Goal: Task Accomplishment & Management: Manage account settings

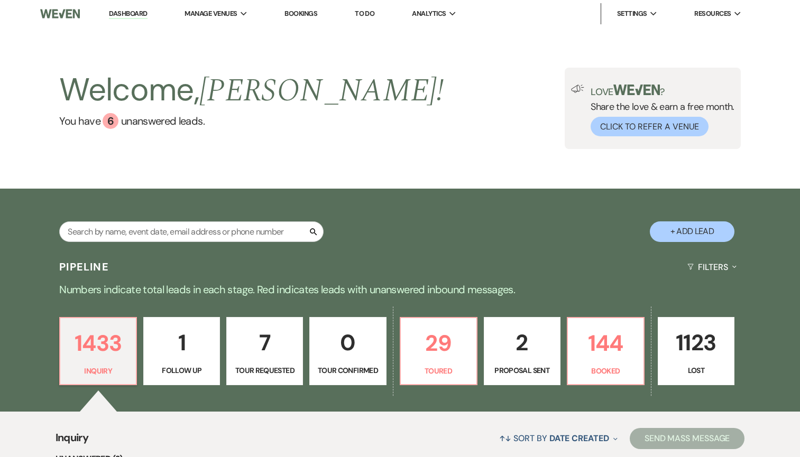
click at [450, 308] on div "1433 Inquiry 1 Follow Up 7 Tour Requested 0 Tour Confirmed 29 Toured 2 Proposal…" at bounding box center [400, 359] width 761 height 108
click at [448, 346] on p "29" at bounding box center [438, 343] width 63 height 35
select select "5"
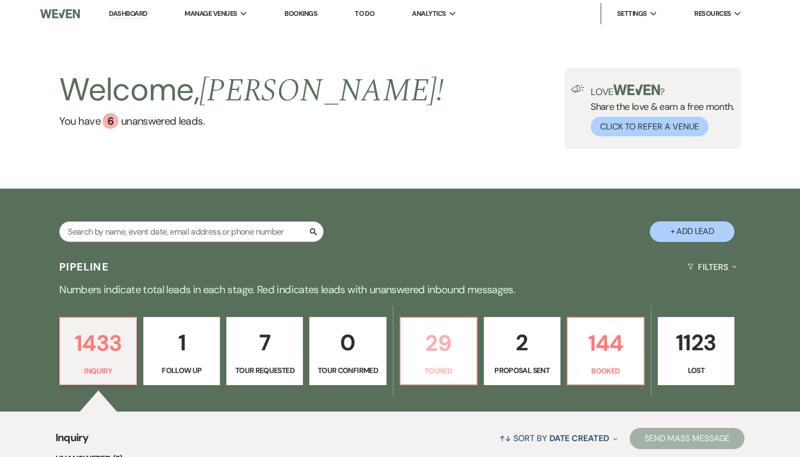
select select "5"
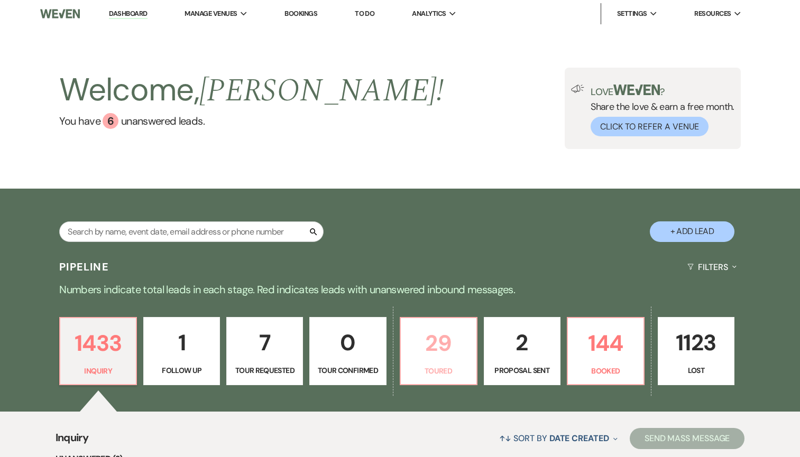
select select "5"
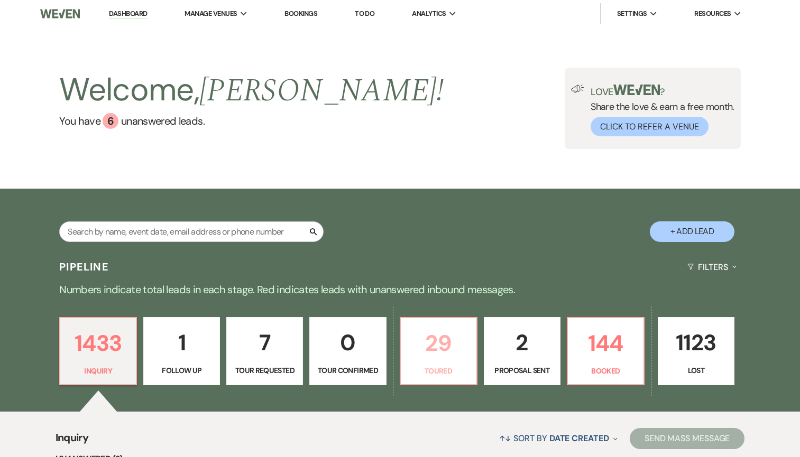
select select "5"
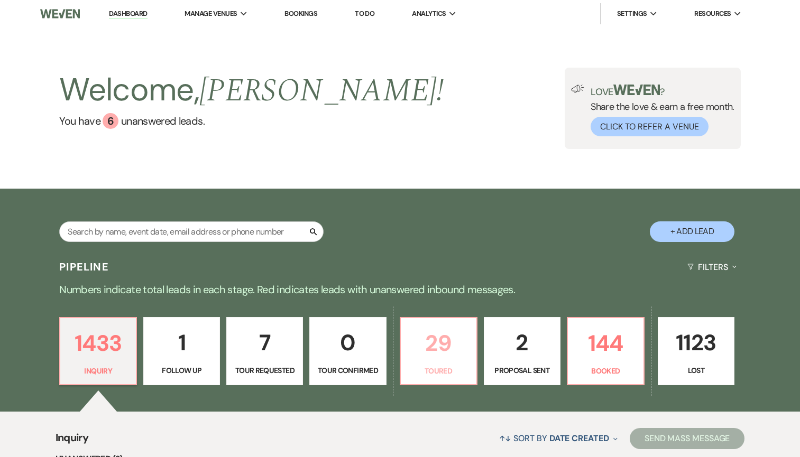
select select "5"
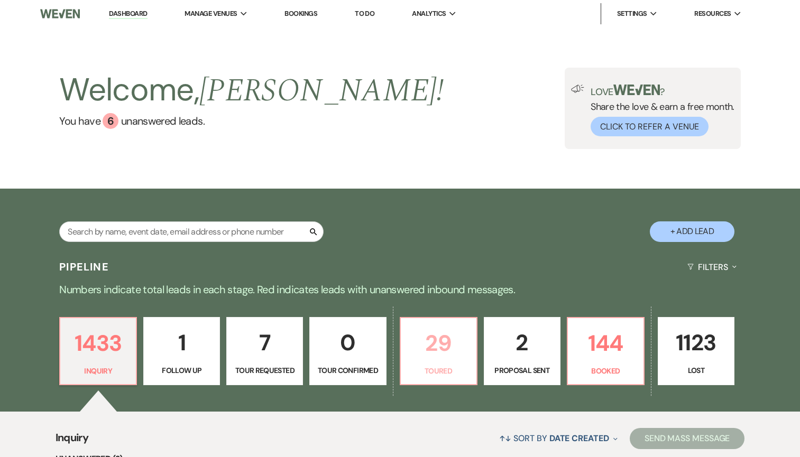
select select "5"
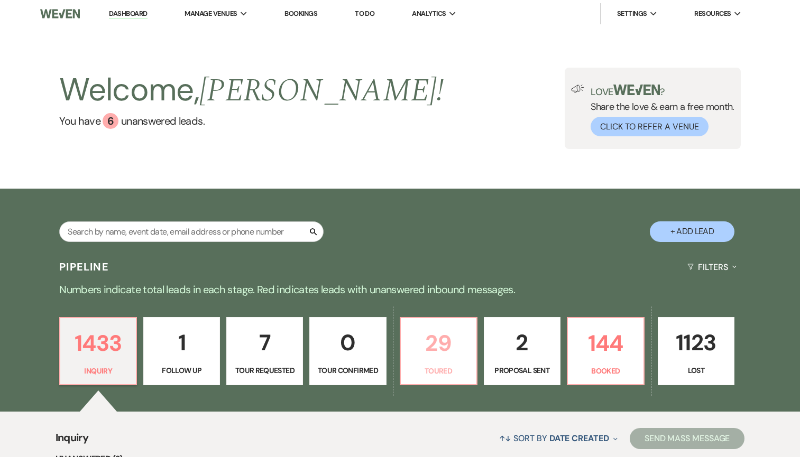
select select "5"
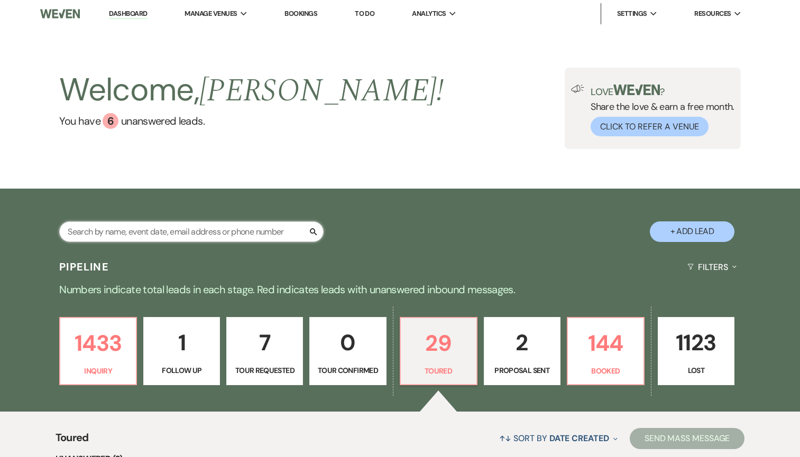
click at [148, 232] on input "text" at bounding box center [191, 232] width 264 height 21
type input "[PERSON_NAME]"
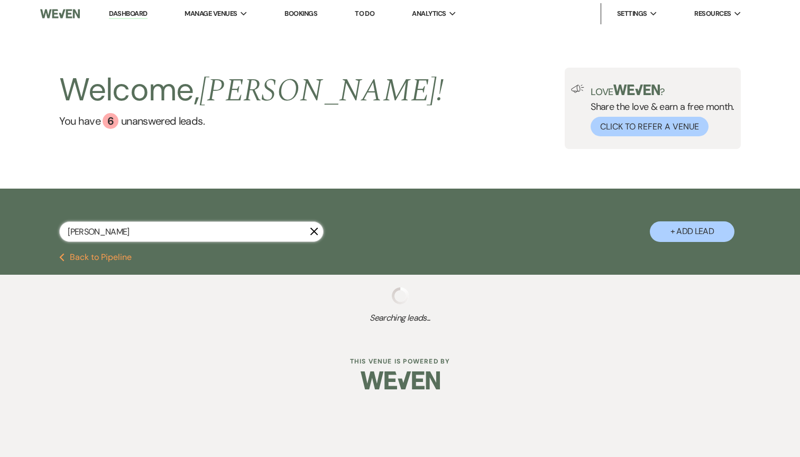
select select "8"
select select "5"
select select "8"
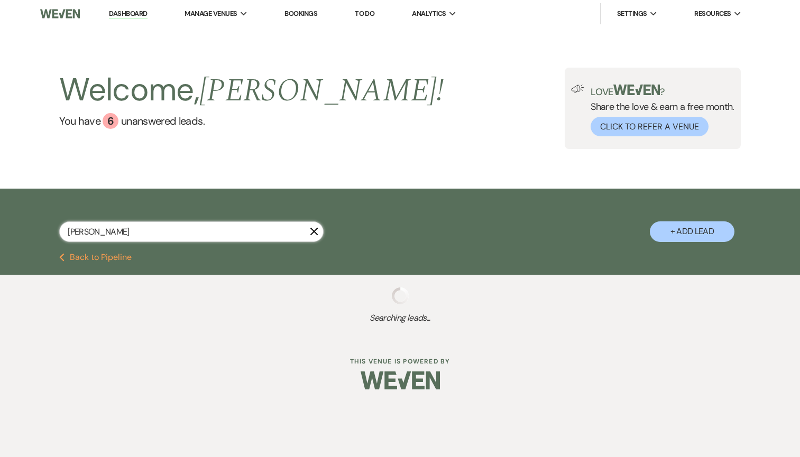
select select "5"
select select "8"
select select "2"
select select "8"
select select "2"
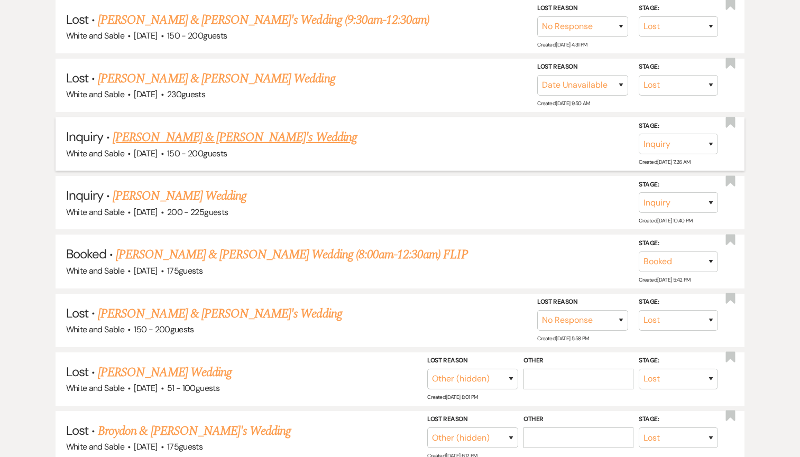
scroll to position [535, 0]
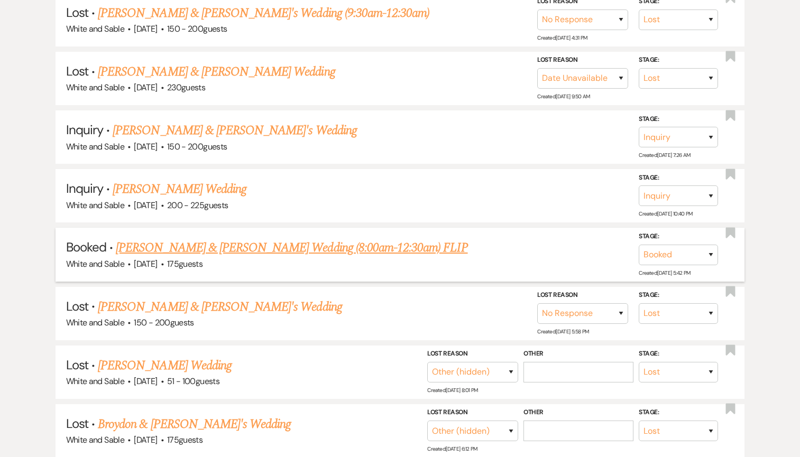
click at [165, 243] on link "[PERSON_NAME] & [PERSON_NAME] Wedding (8:00am-12:30am) FLIP" at bounding box center [292, 247] width 352 height 19
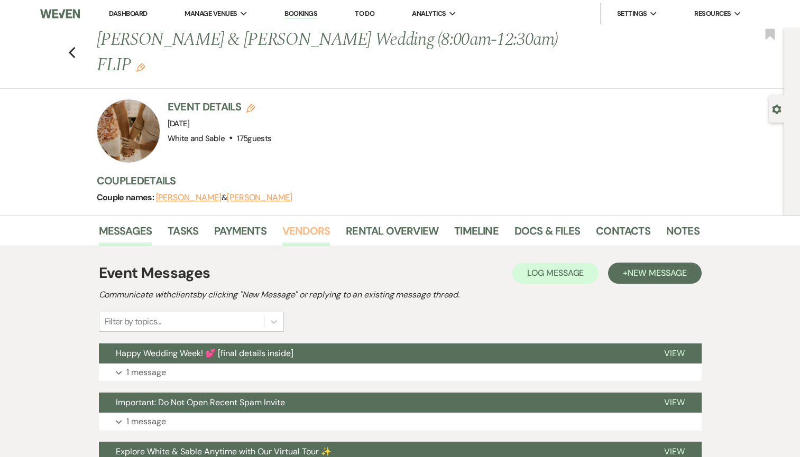
click at [305, 223] on link "Vendors" at bounding box center [306, 234] width 48 height 23
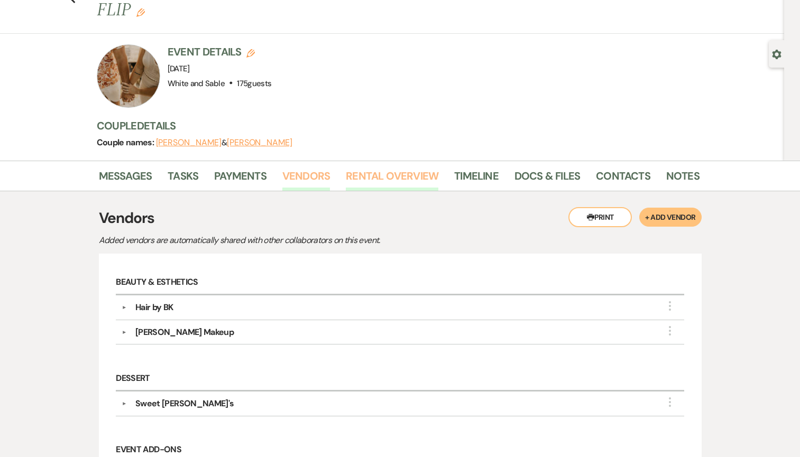
scroll to position [116, 0]
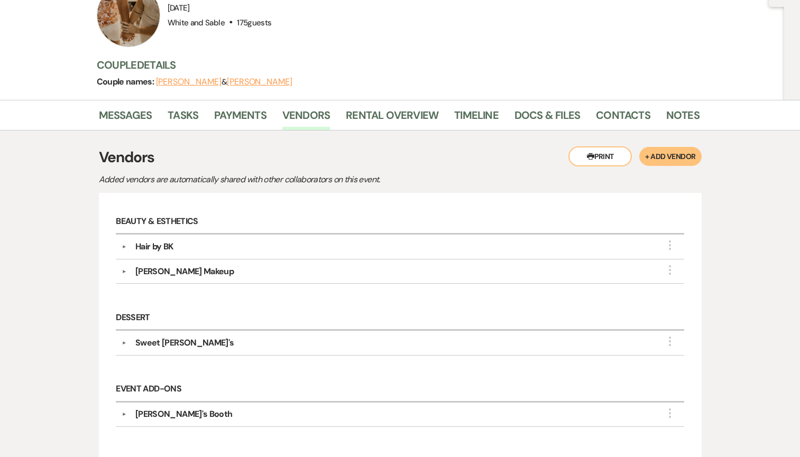
click at [126, 244] on button "▼" at bounding box center [124, 246] width 13 height 5
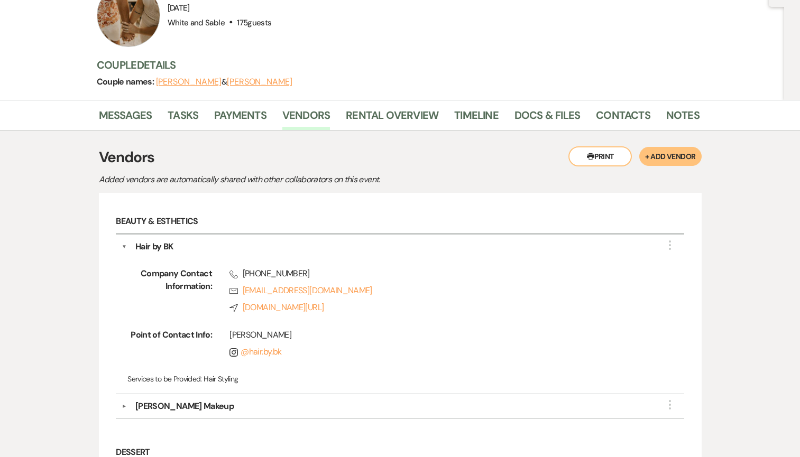
click at [126, 241] on button "▼" at bounding box center [124, 247] width 5 height 13
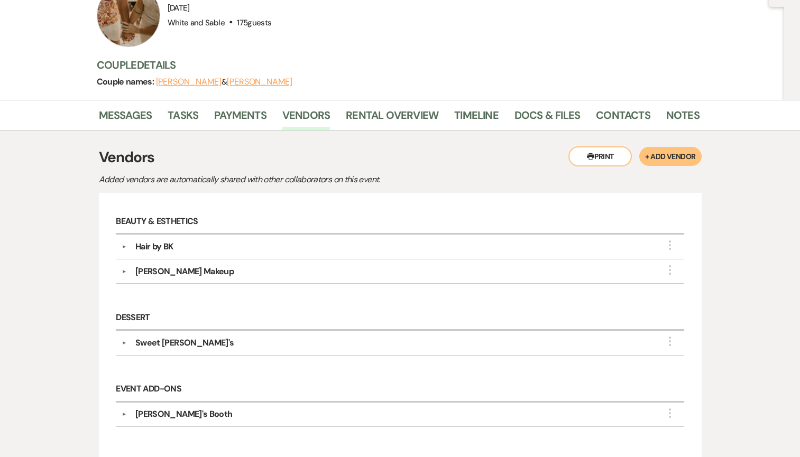
click at [119, 260] on div "▼ [PERSON_NAME] Makeup More Company Contact Information: Rsvp [EMAIL_ADDRESS][D…" at bounding box center [400, 272] width 568 height 24
click at [122, 269] on button "▼" at bounding box center [124, 271] width 13 height 5
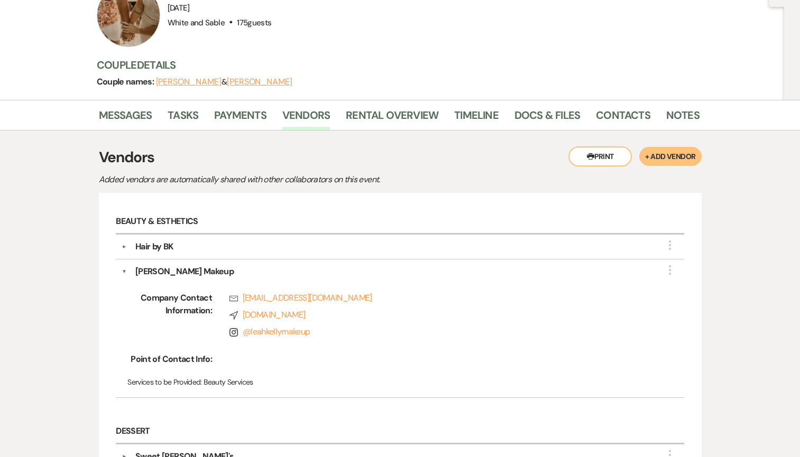
click at [125, 265] on button "▼" at bounding box center [124, 271] width 5 height 13
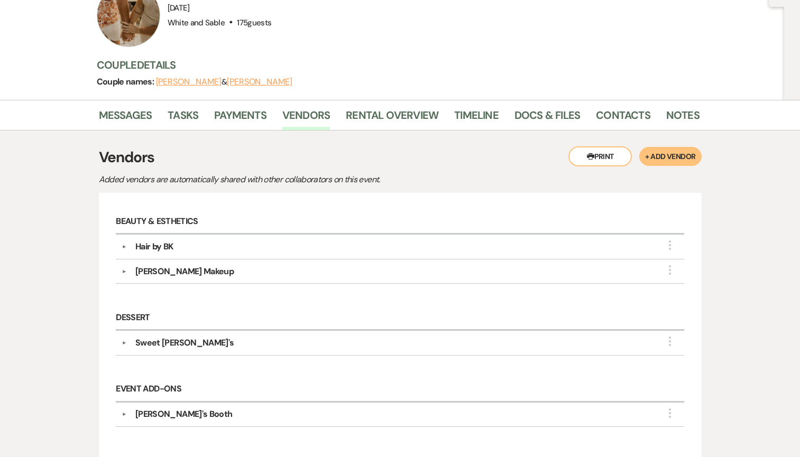
scroll to position [134, 0]
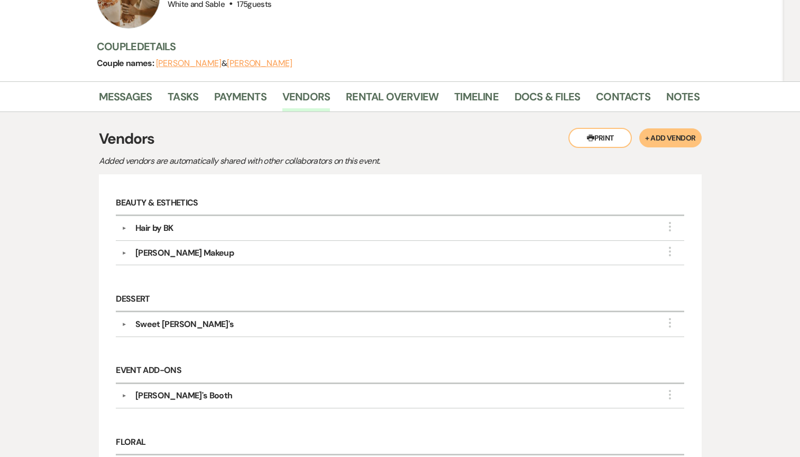
click at [125, 322] on button "▼" at bounding box center [124, 324] width 13 height 5
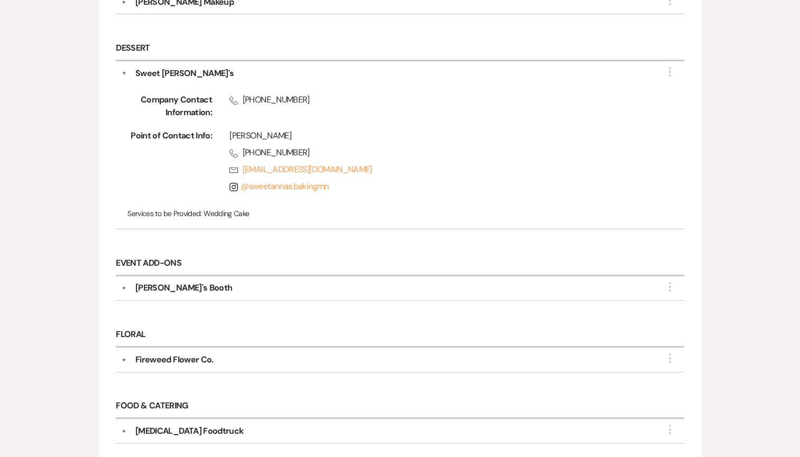
scroll to position [389, 0]
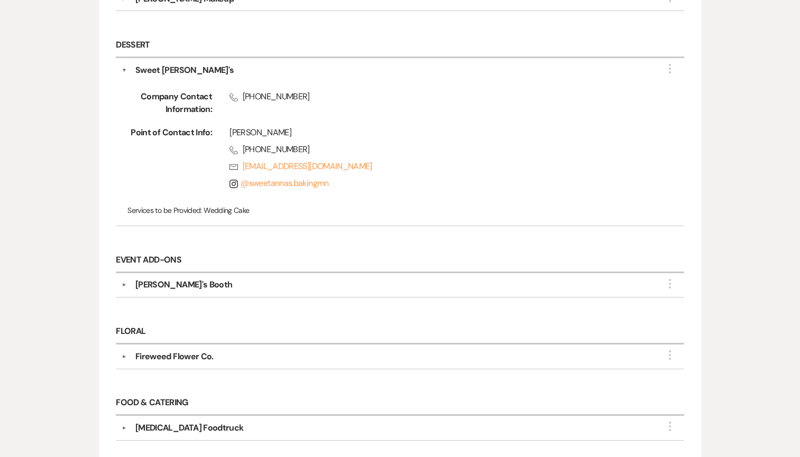
click at [123, 354] on button "▼" at bounding box center [124, 356] width 13 height 5
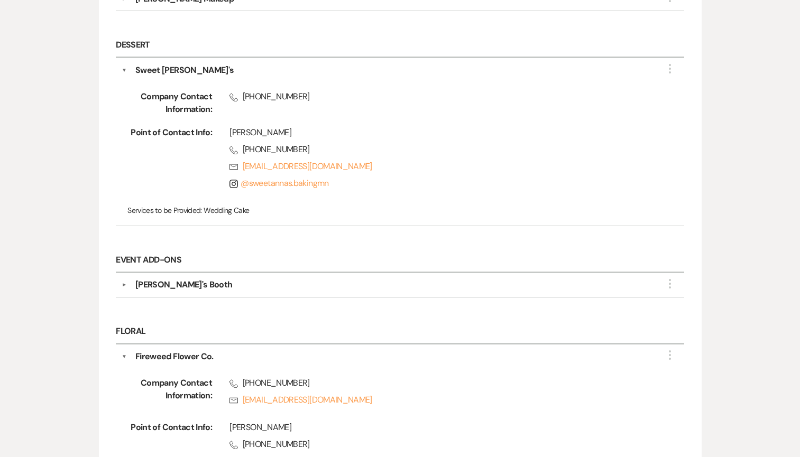
scroll to position [412, 0]
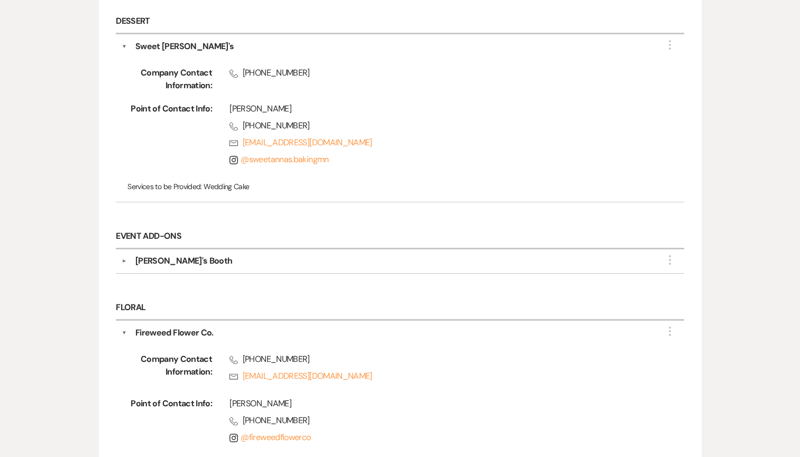
click at [123, 327] on button "▼" at bounding box center [124, 333] width 5 height 13
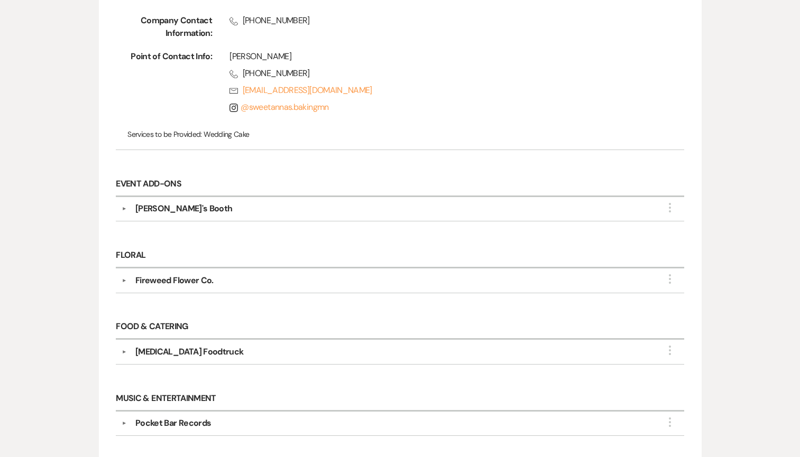
scroll to position [497, 0]
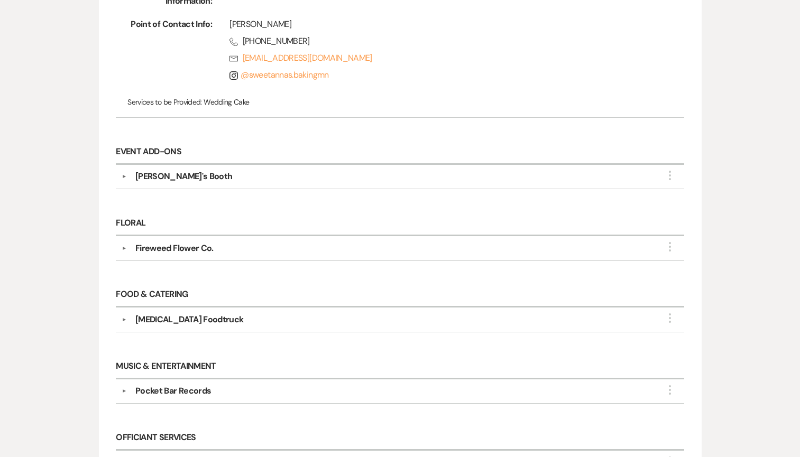
click at [123, 317] on button "▼" at bounding box center [124, 319] width 13 height 5
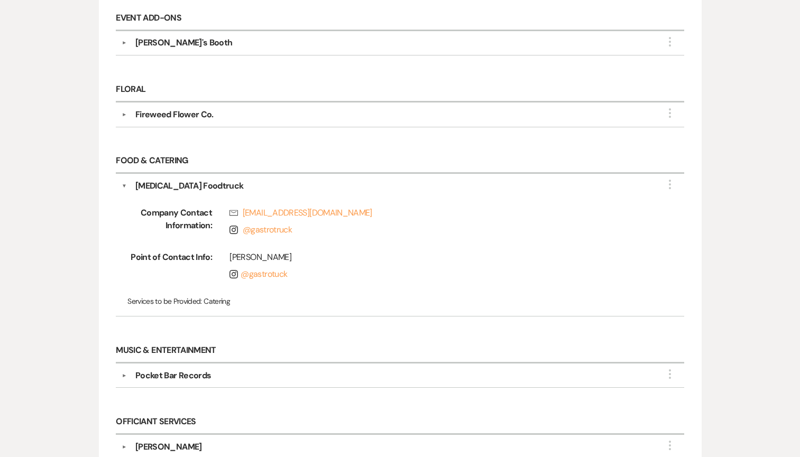
scroll to position [644, 0]
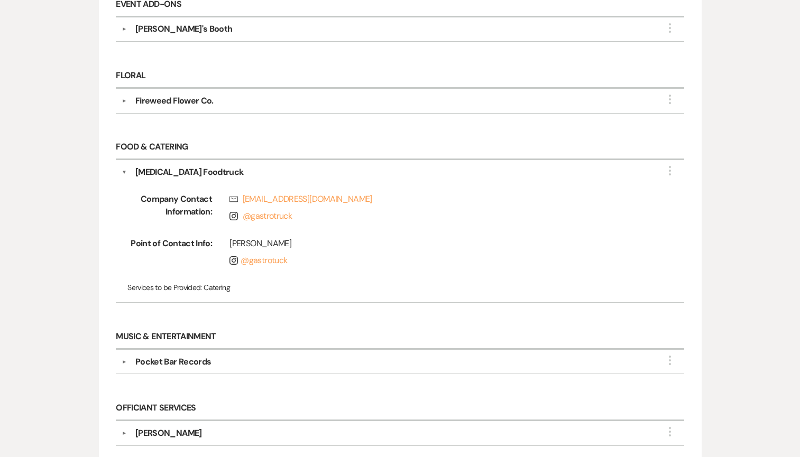
click at [127, 356] on div "Pocket Bar Records" at bounding box center [402, 362] width 551 height 13
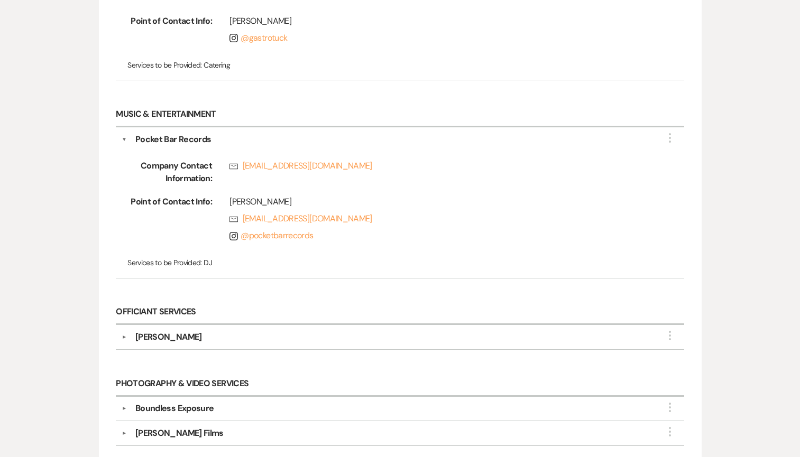
scroll to position [870, 0]
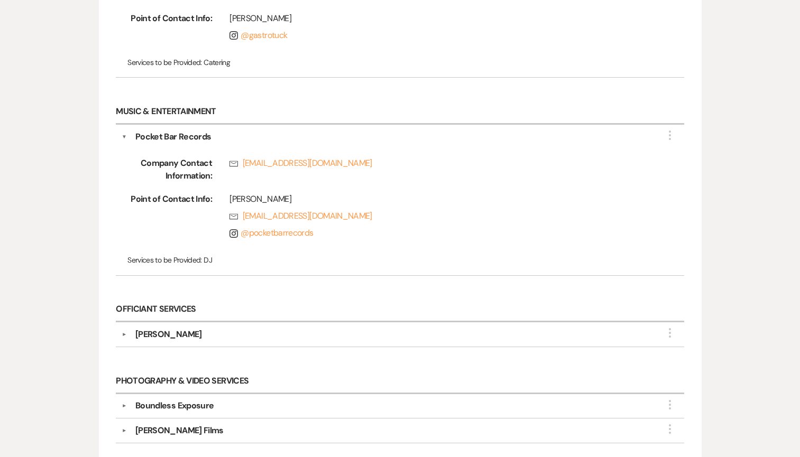
click at [126, 332] on button "▼" at bounding box center [124, 334] width 13 height 5
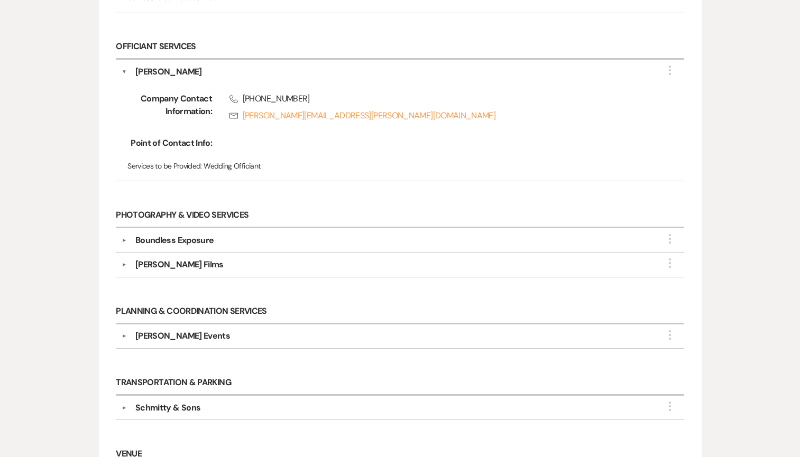
scroll to position [1139, 0]
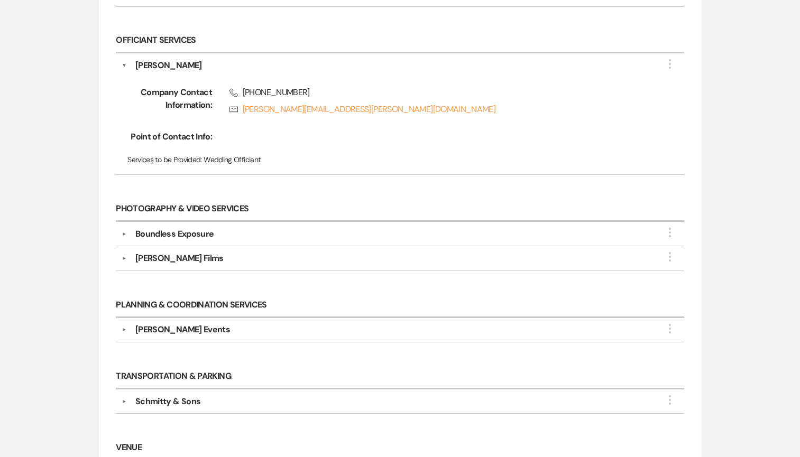
click at [118, 232] on button "▼" at bounding box center [124, 234] width 13 height 5
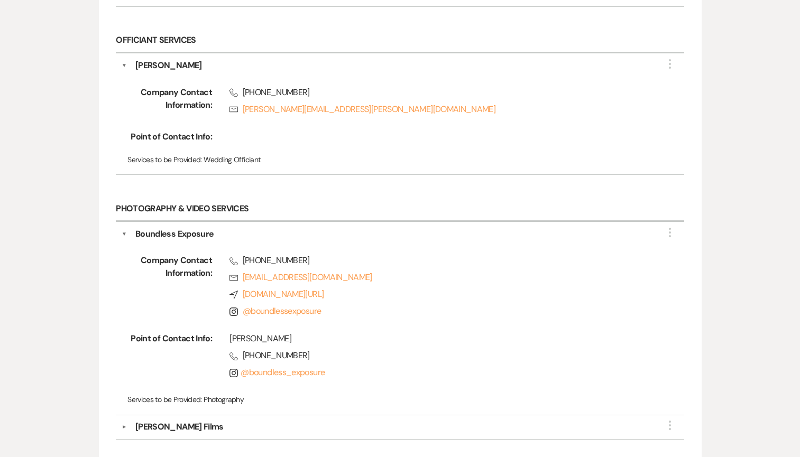
click at [118, 222] on div "▼ Boundless Exposure More Company Contact Information: Phone [PHONE_NUMBER] Rsv…" at bounding box center [400, 319] width 568 height 194
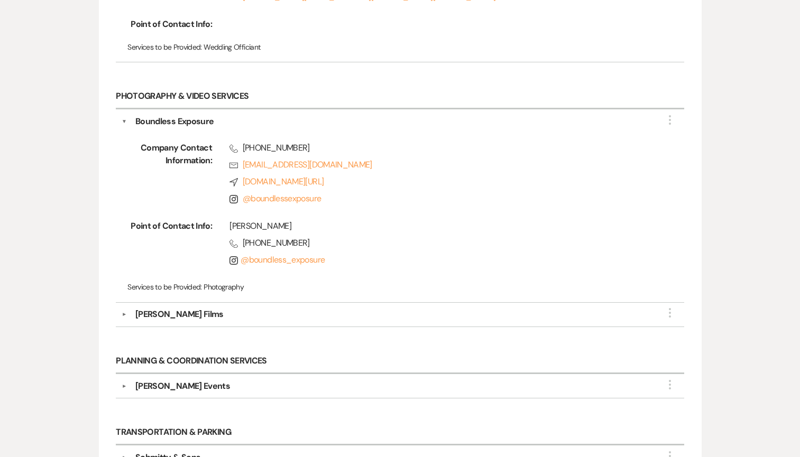
scroll to position [1274, 0]
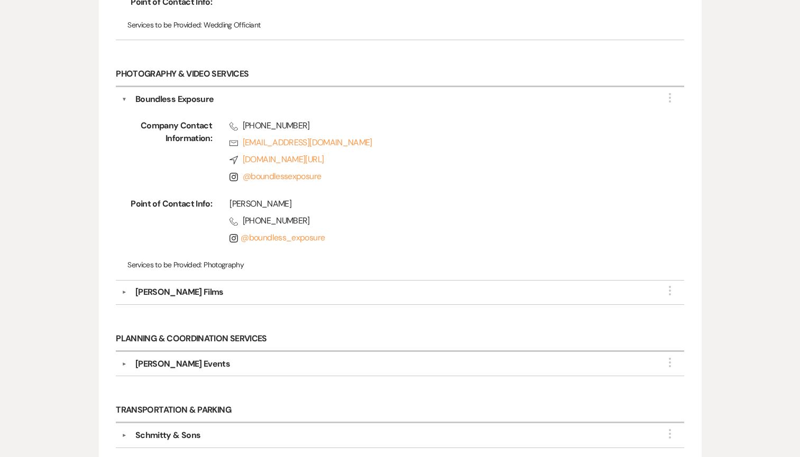
click at [124, 358] on div "▼ [PERSON_NAME] Events More" at bounding box center [400, 364] width 557 height 13
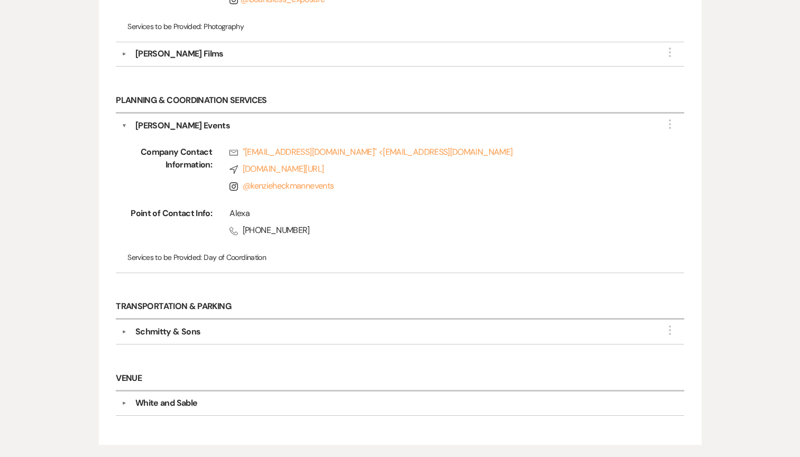
scroll to position [1513, 0]
click at [173, 325] on div "Schmitty & Sons" at bounding box center [167, 331] width 65 height 13
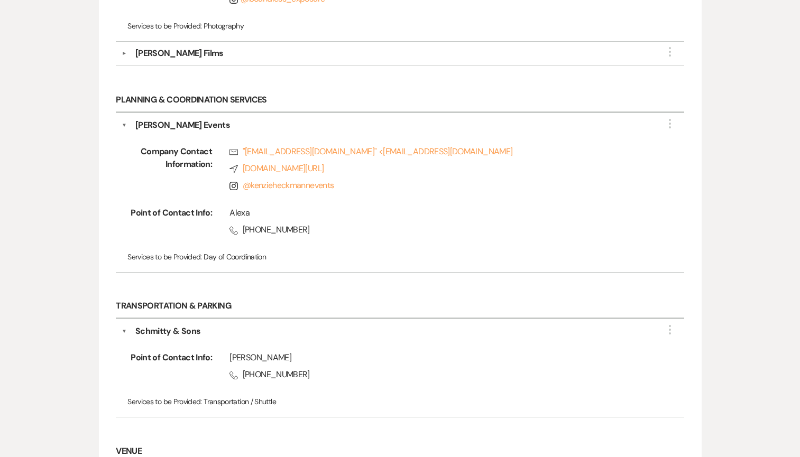
click at [173, 325] on div "Schmitty & Sons" at bounding box center [167, 331] width 65 height 13
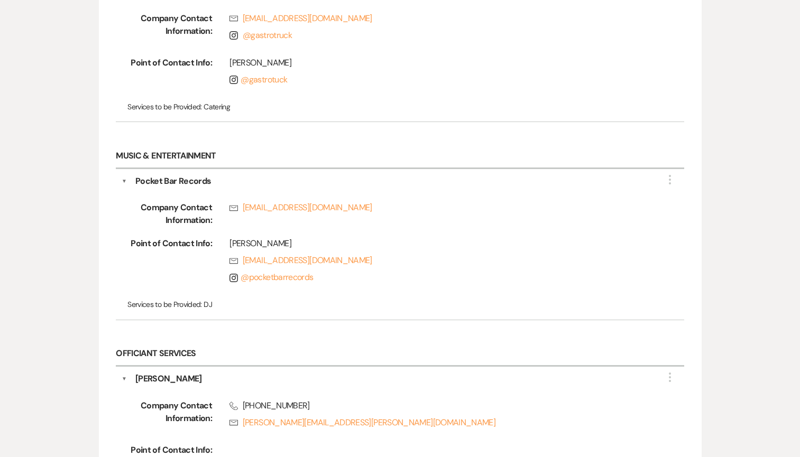
scroll to position [827, 0]
